Goal: Find specific page/section: Find specific page/section

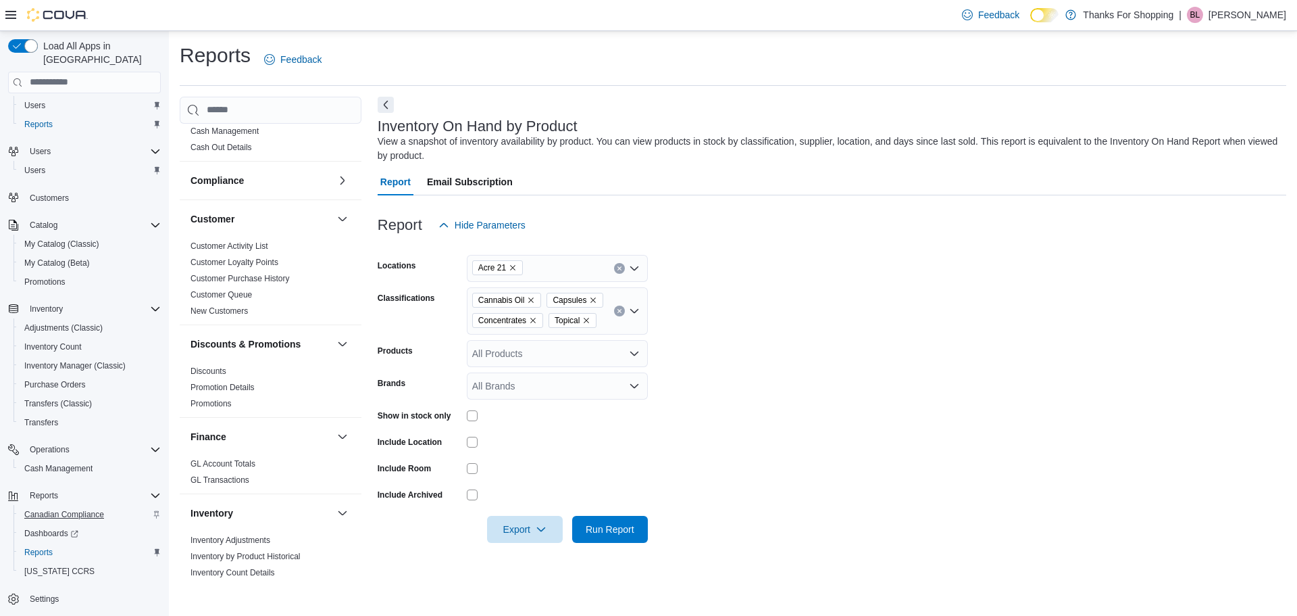
scroll to position [9, 0]
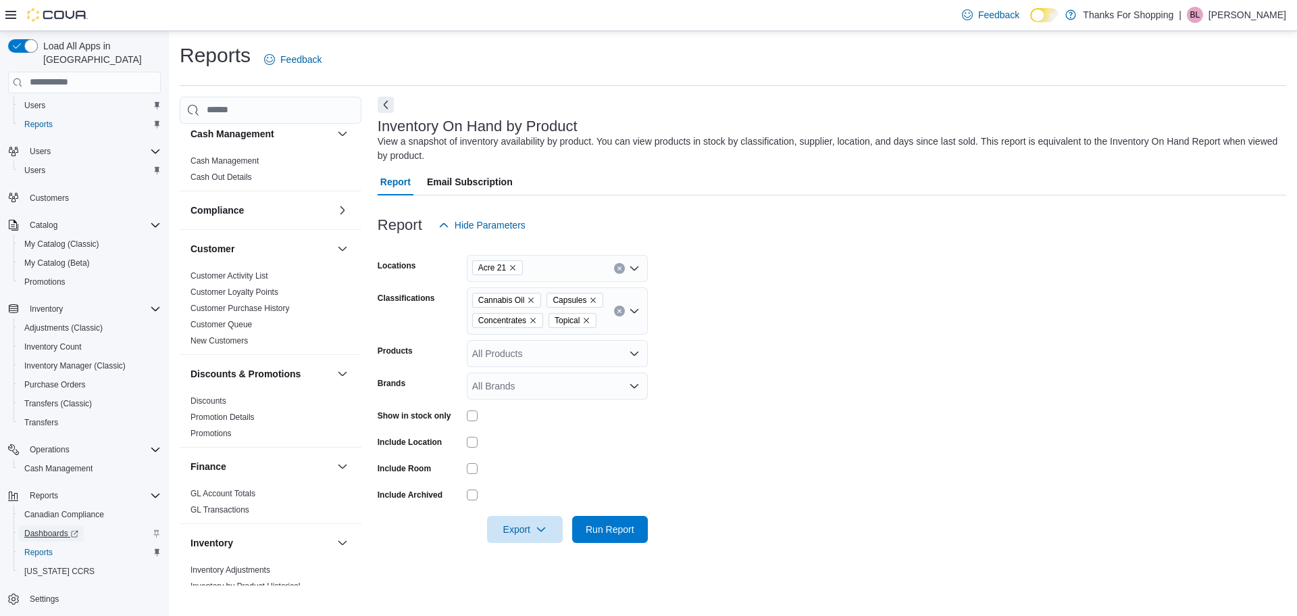
click at [73, 530] on icon "Complex example" at bounding box center [74, 534] width 8 height 8
click at [48, 528] on span "Dashboards" at bounding box center [51, 533] width 54 height 11
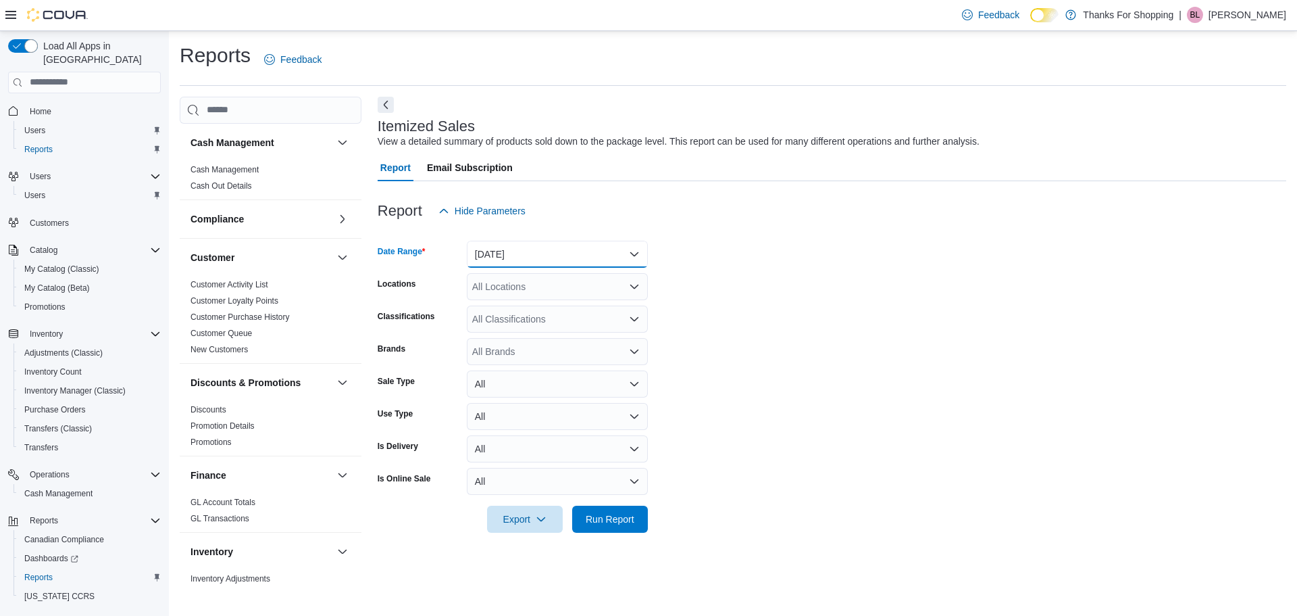
click at [518, 251] on button "[DATE]" at bounding box center [557, 254] width 181 height 27
click at [776, 282] on form "Date Range [DATE] Locations All Locations Classifications All Classifications B…" at bounding box center [832, 378] width 909 height 308
